Goal: Task Accomplishment & Management: Use online tool/utility

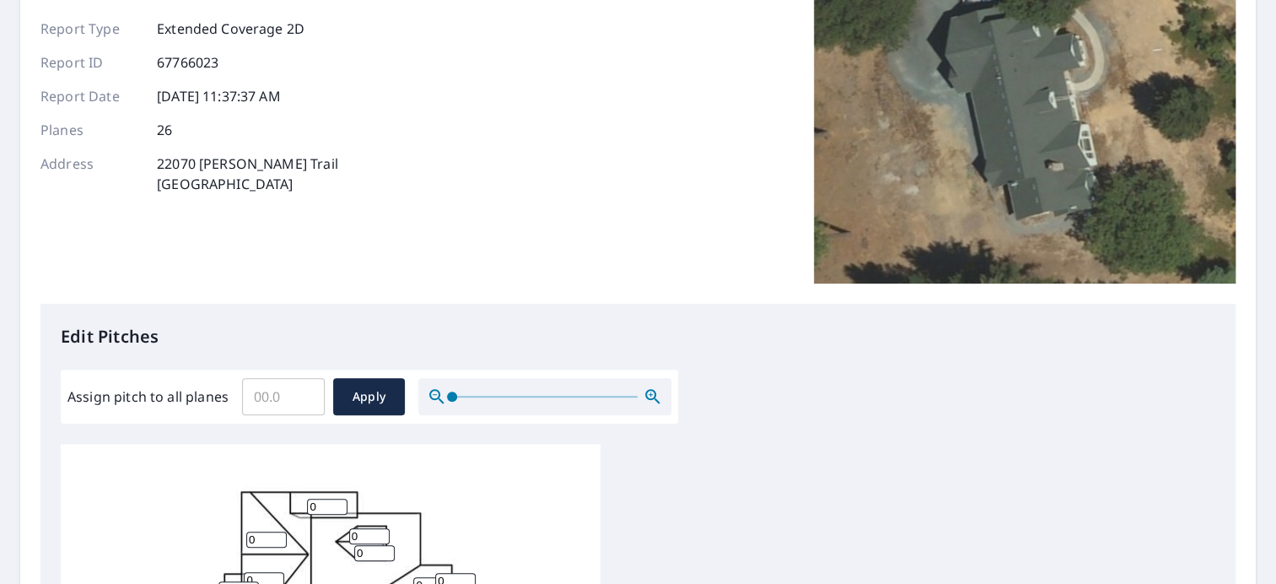
scroll to position [169, 0]
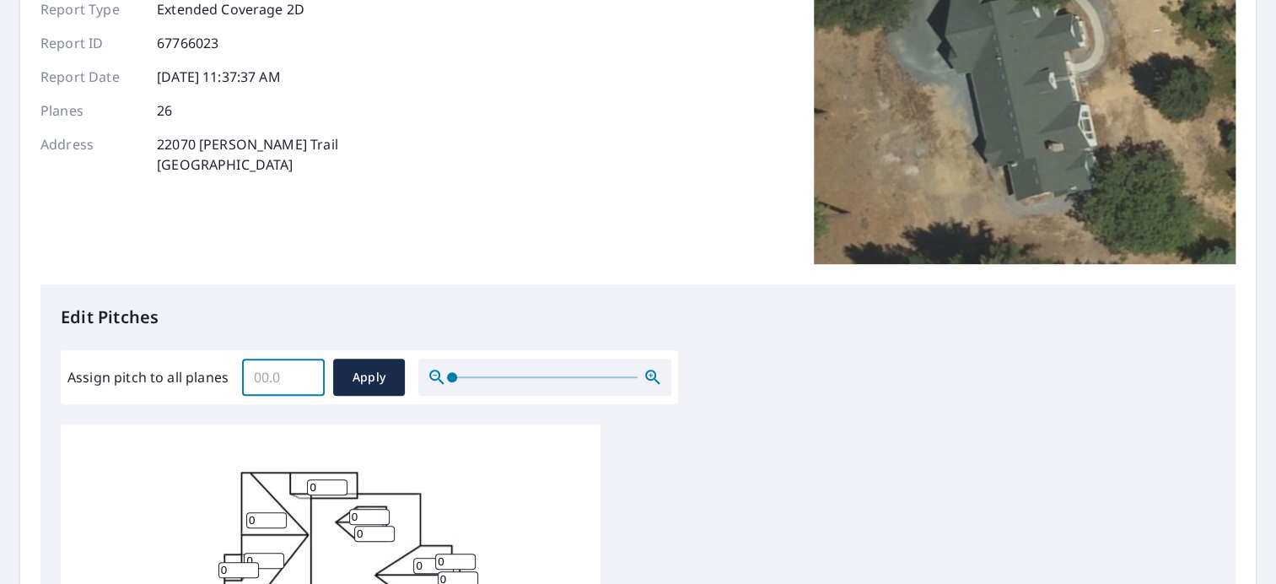
click at [265, 380] on input "Assign pitch to all planes" at bounding box center [283, 376] width 83 height 47
type input "10"
click at [356, 375] on span "Apply" at bounding box center [369, 377] width 45 height 21
type input "10"
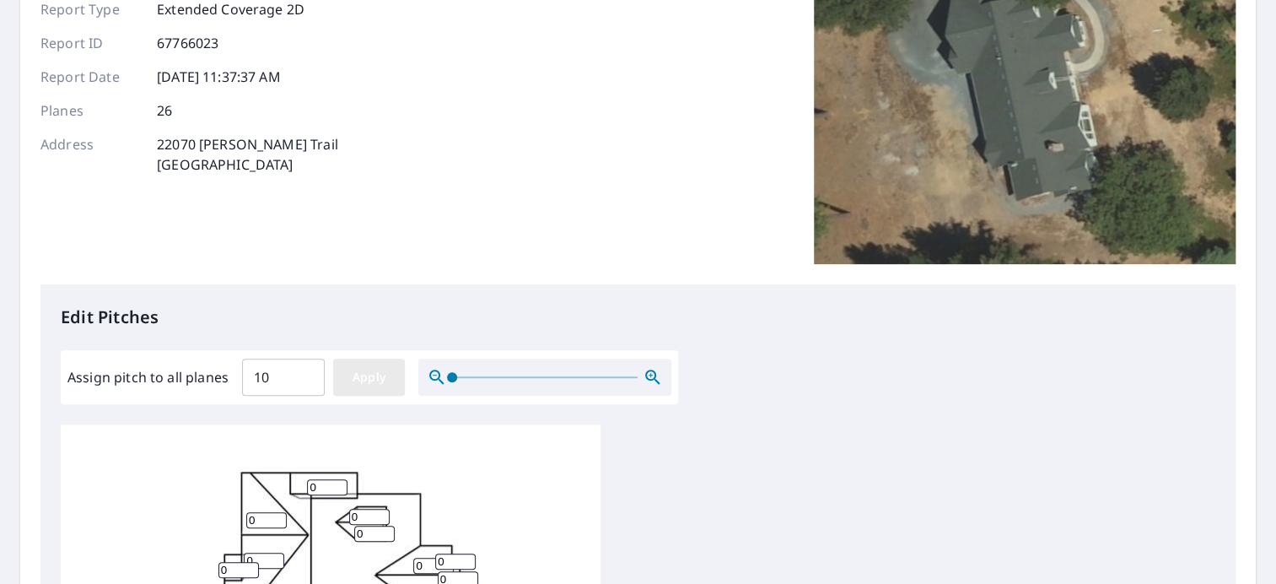
type input "10"
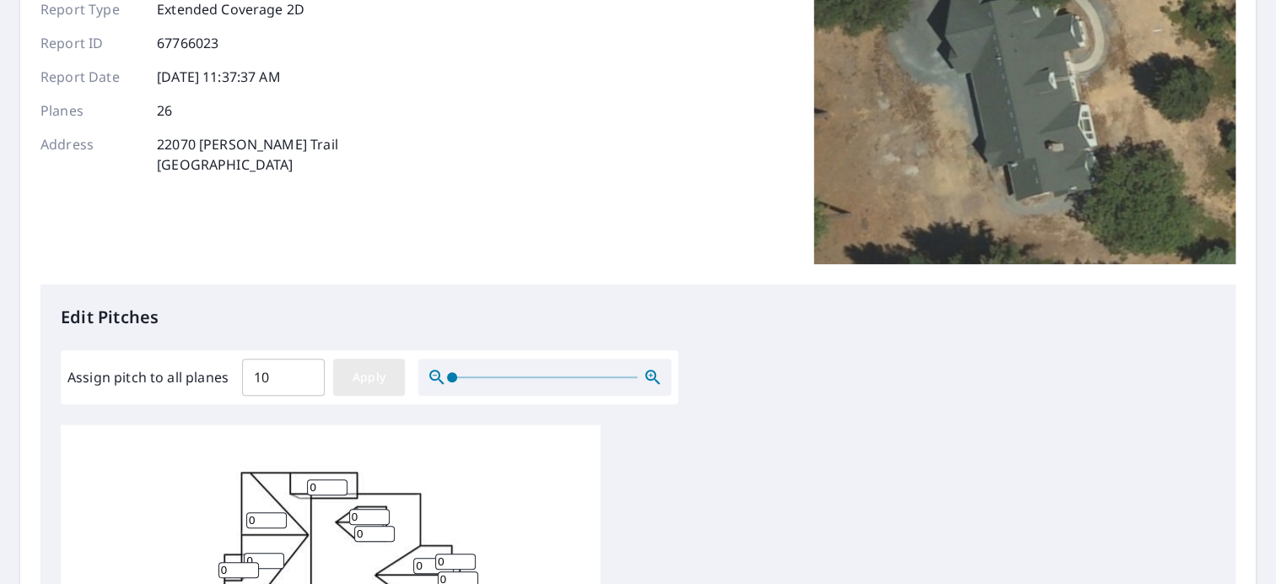
type input "10"
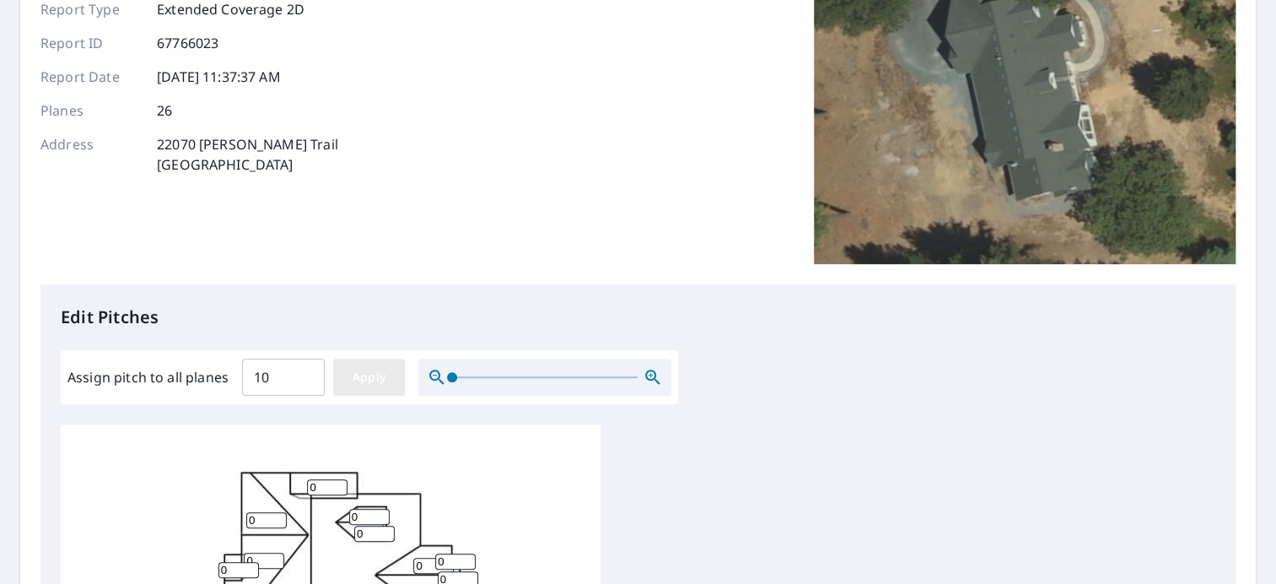
type input "10"
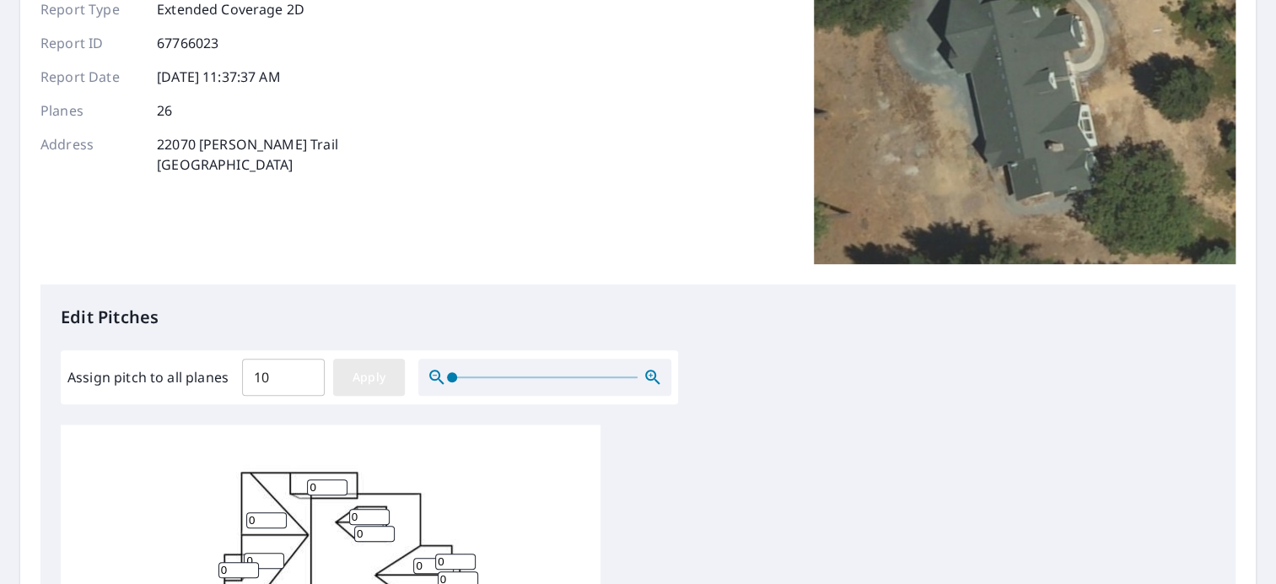
type input "10"
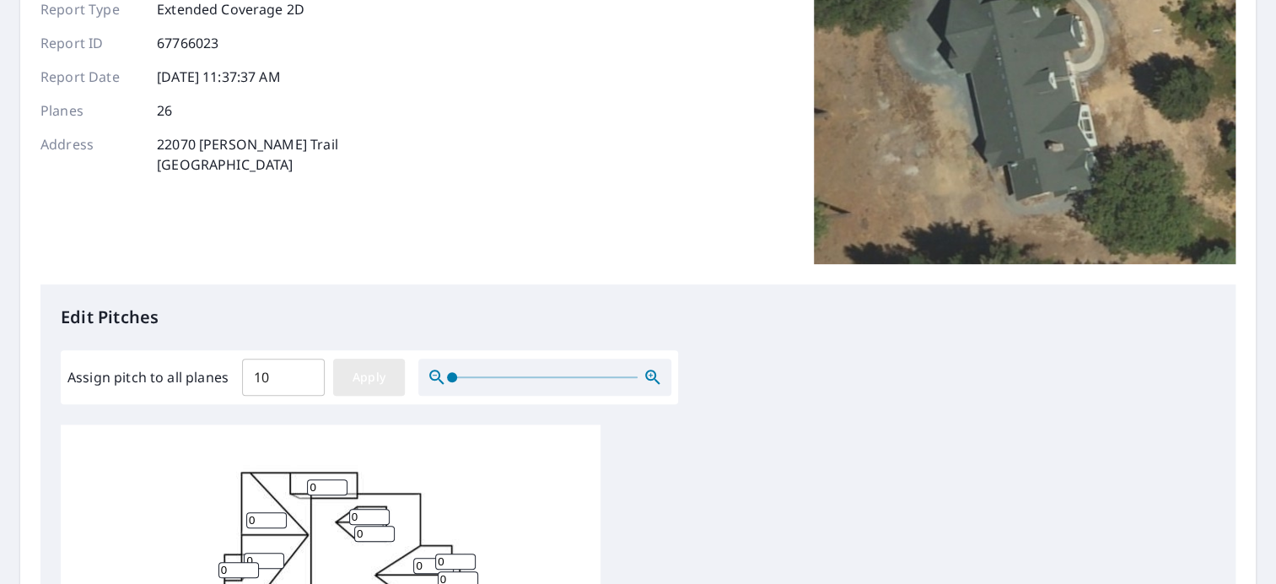
type input "10"
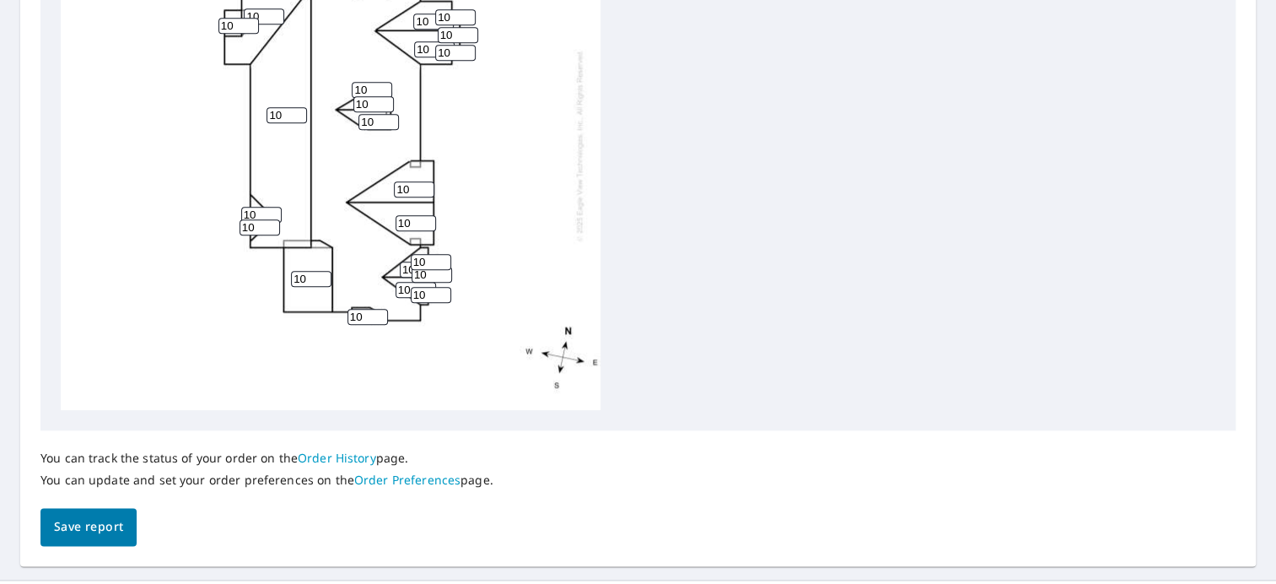
scroll to position [750, 0]
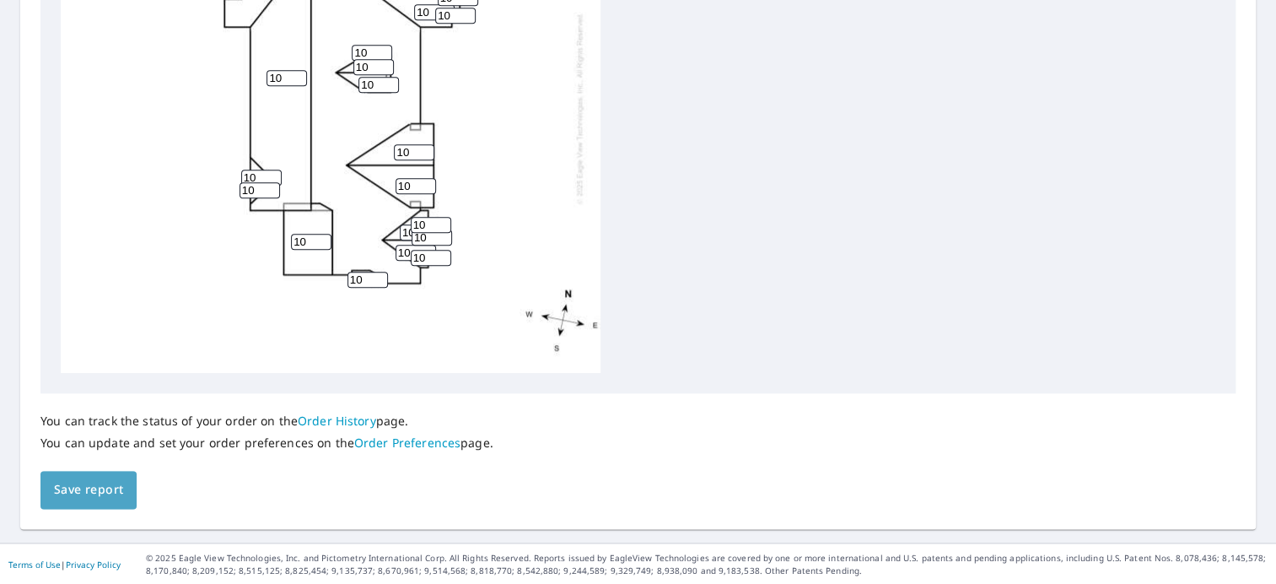
click at [110, 479] on span "Save report" at bounding box center [88, 489] width 69 height 21
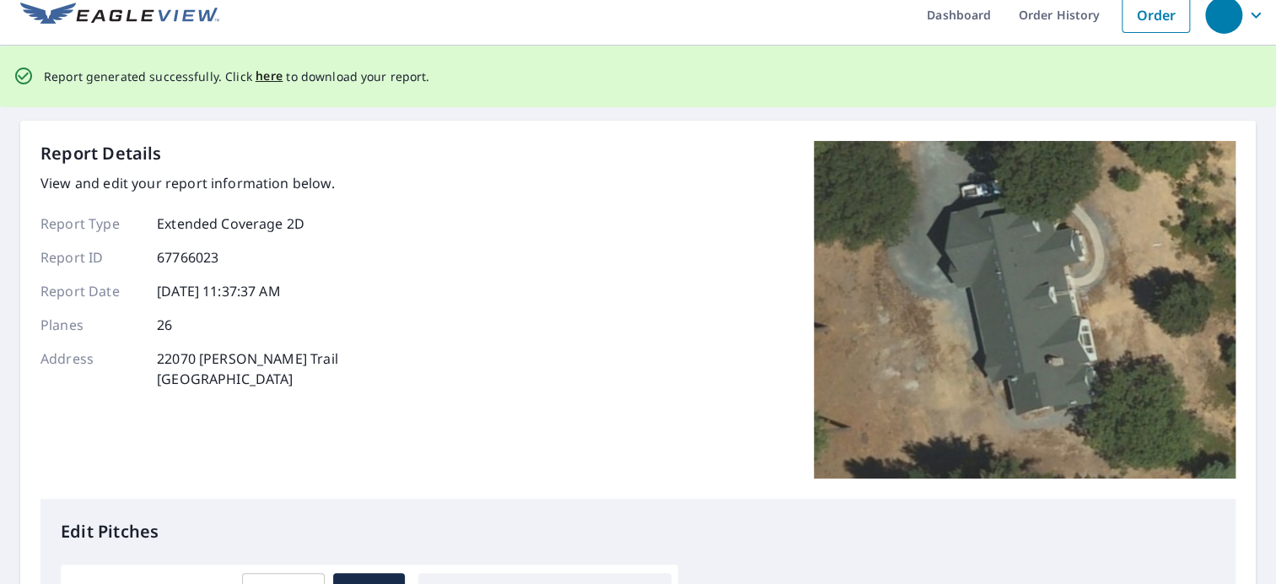
scroll to position [0, 0]
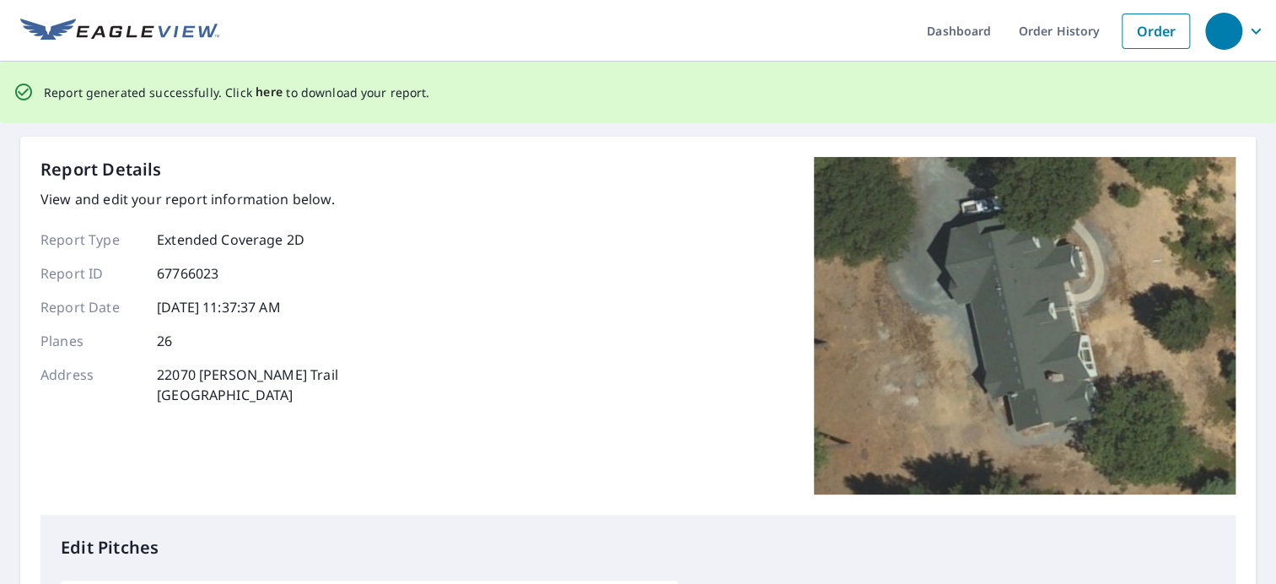
click at [262, 91] on span "here" at bounding box center [270, 92] width 28 height 21
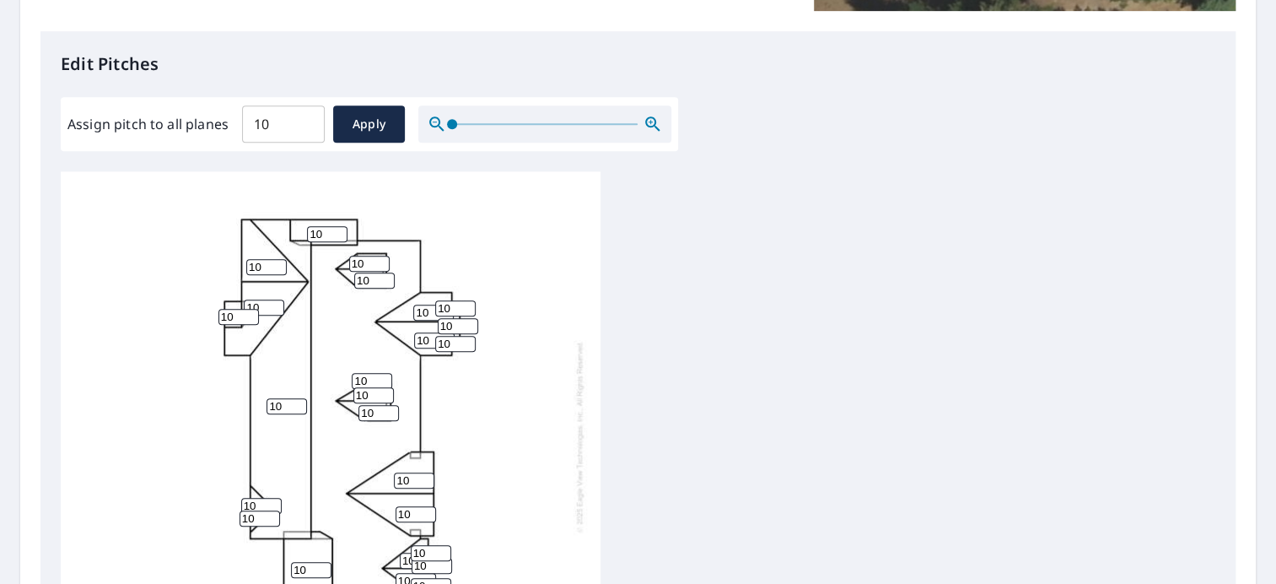
scroll to position [84, 0]
